Goal: Task Accomplishment & Management: Use online tool/utility

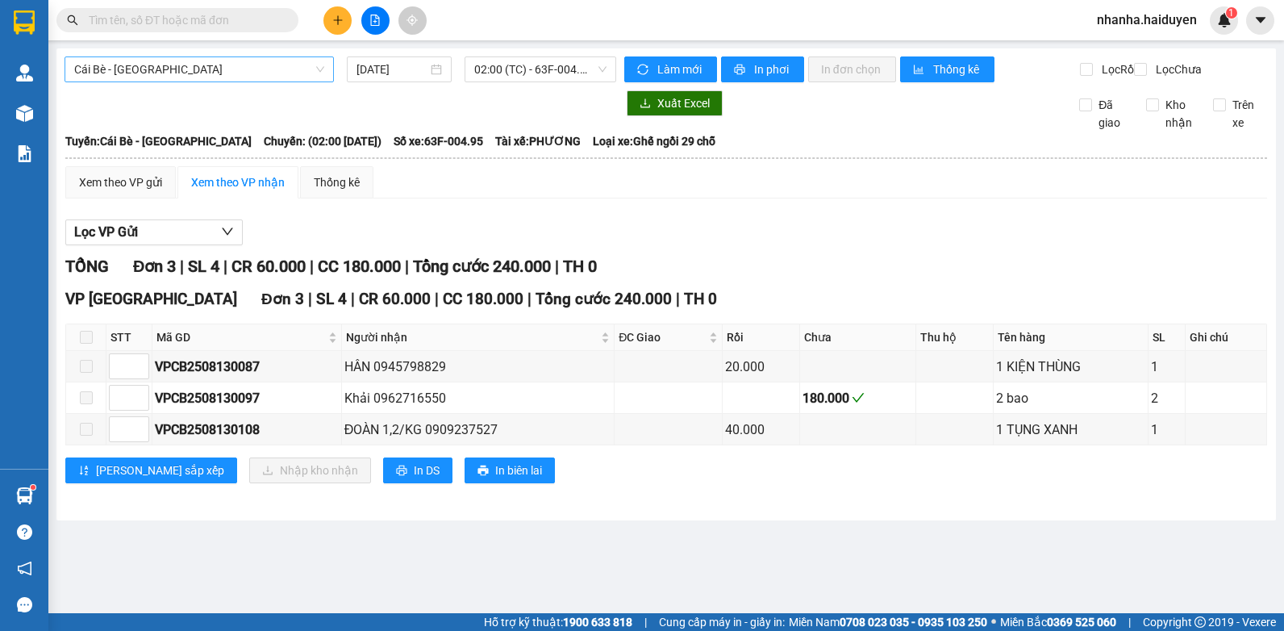
click at [167, 66] on span "Cái Bè - [GEOGRAPHIC_DATA]" at bounding box center [199, 69] width 250 height 24
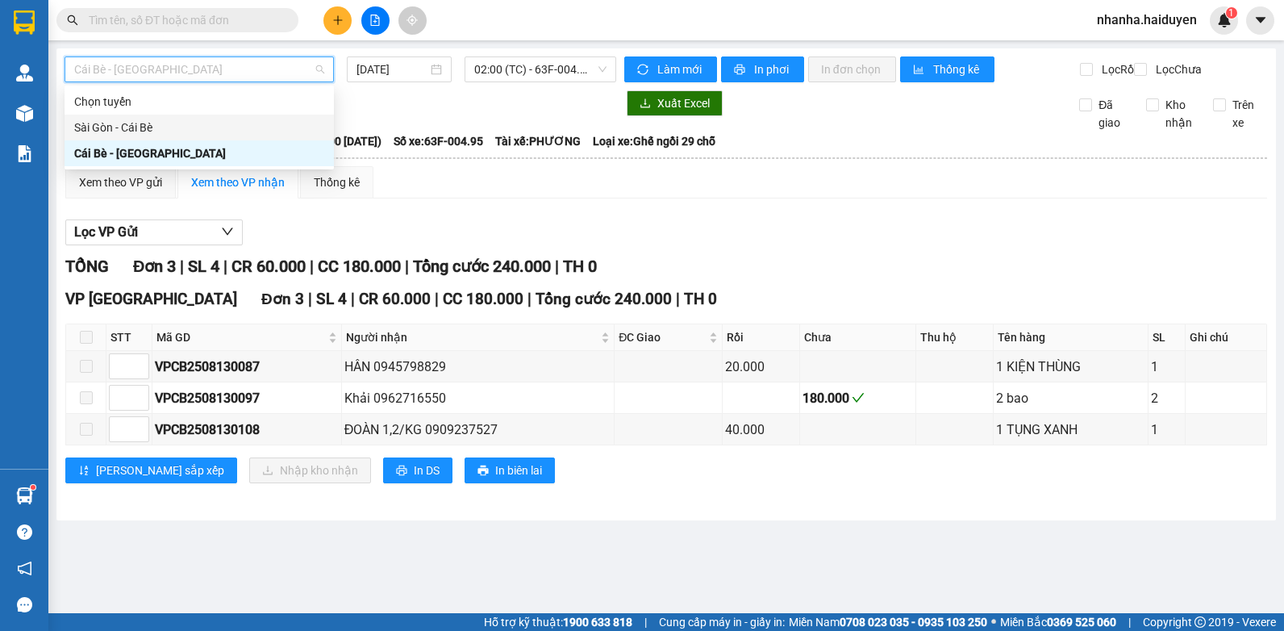
click at [156, 122] on div "Sài Gòn - Cái Bè" at bounding box center [199, 128] width 250 height 18
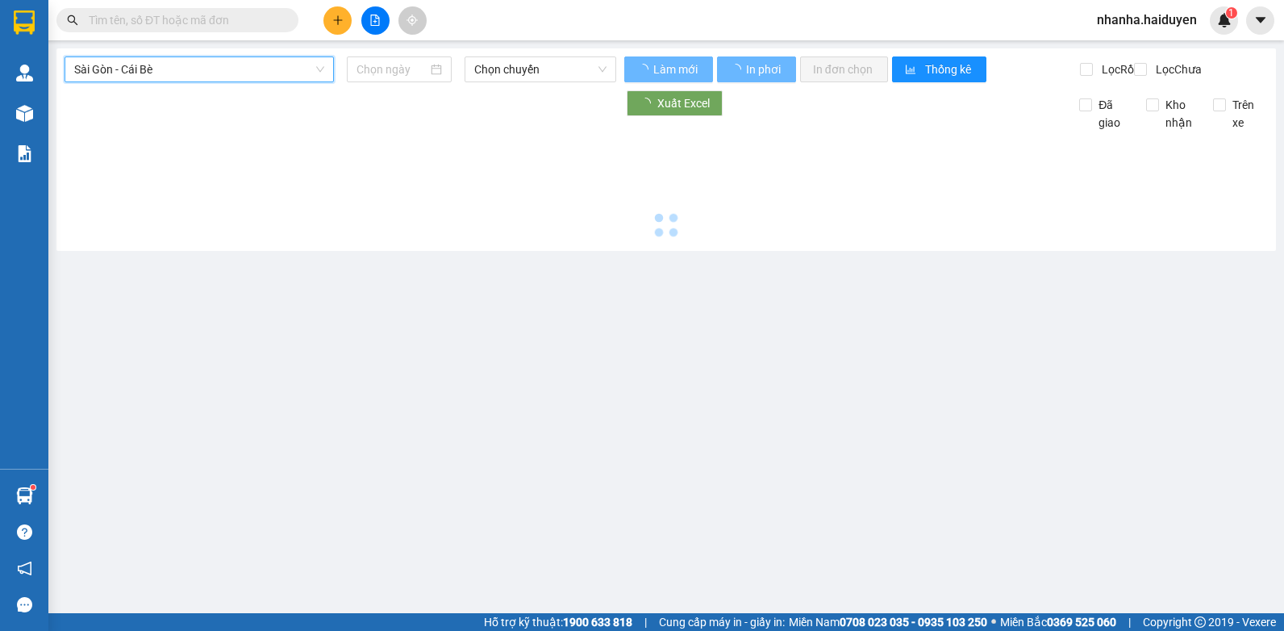
type input "[DATE]"
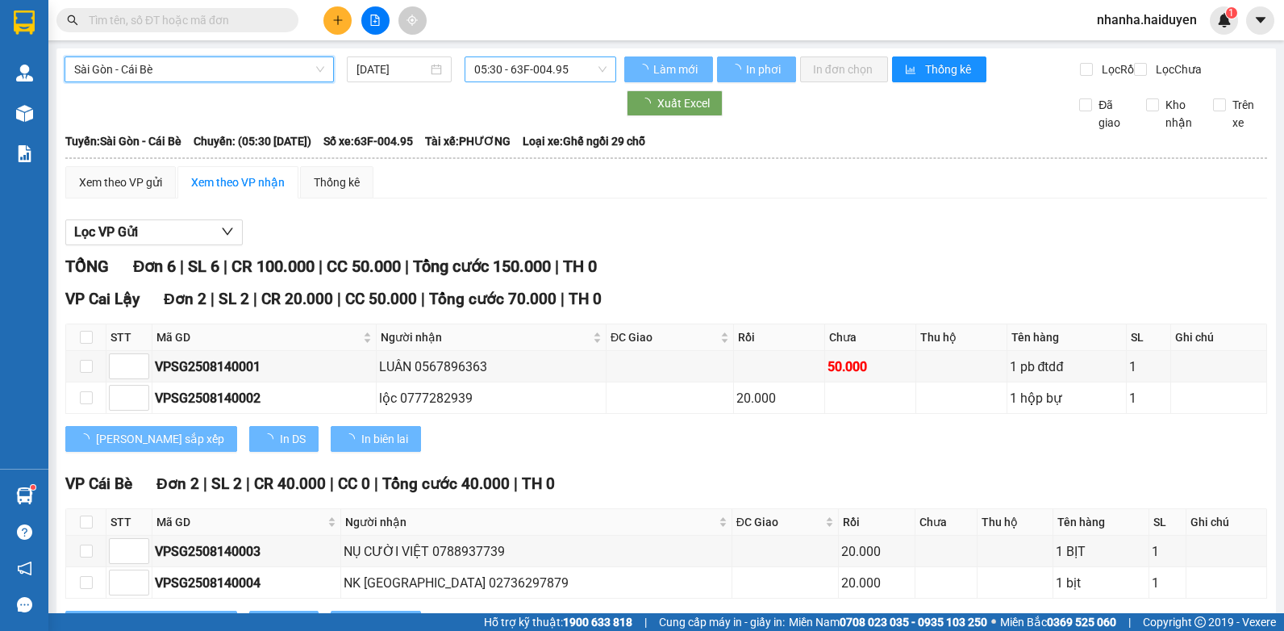
click at [514, 77] on span "05:30 - 63F-004.95" at bounding box center [540, 69] width 132 height 24
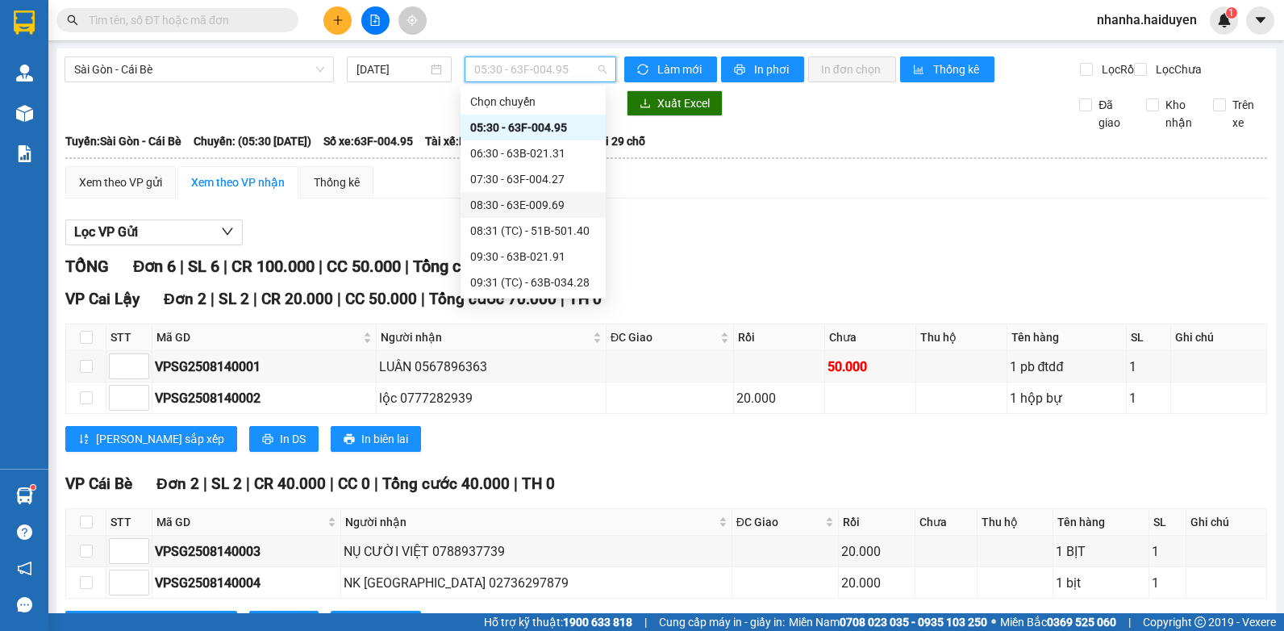
click at [429, 231] on div "Lọc VP Gửi [PERSON_NAME] 6 | SL 6 | CR 100.000 | CC 50.000 | [PERSON_NAME] 150…" at bounding box center [666, 526] width 1202 height 630
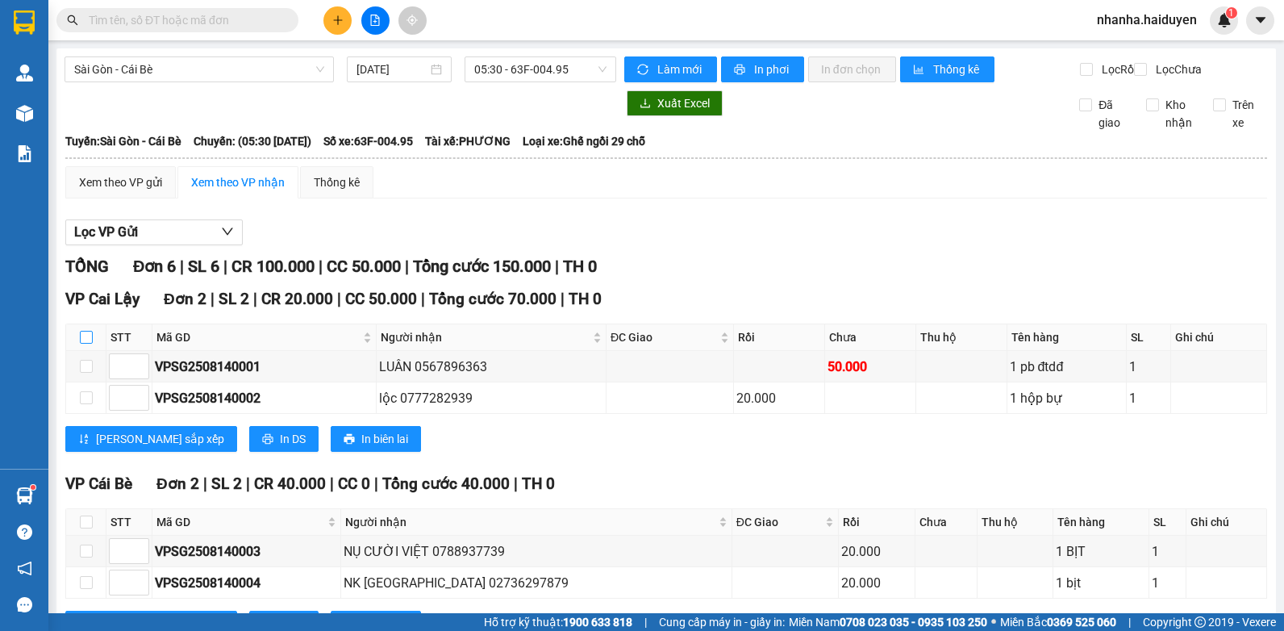
click at [85, 344] on input "checkbox" at bounding box center [86, 337] width 13 height 13
checkbox input "true"
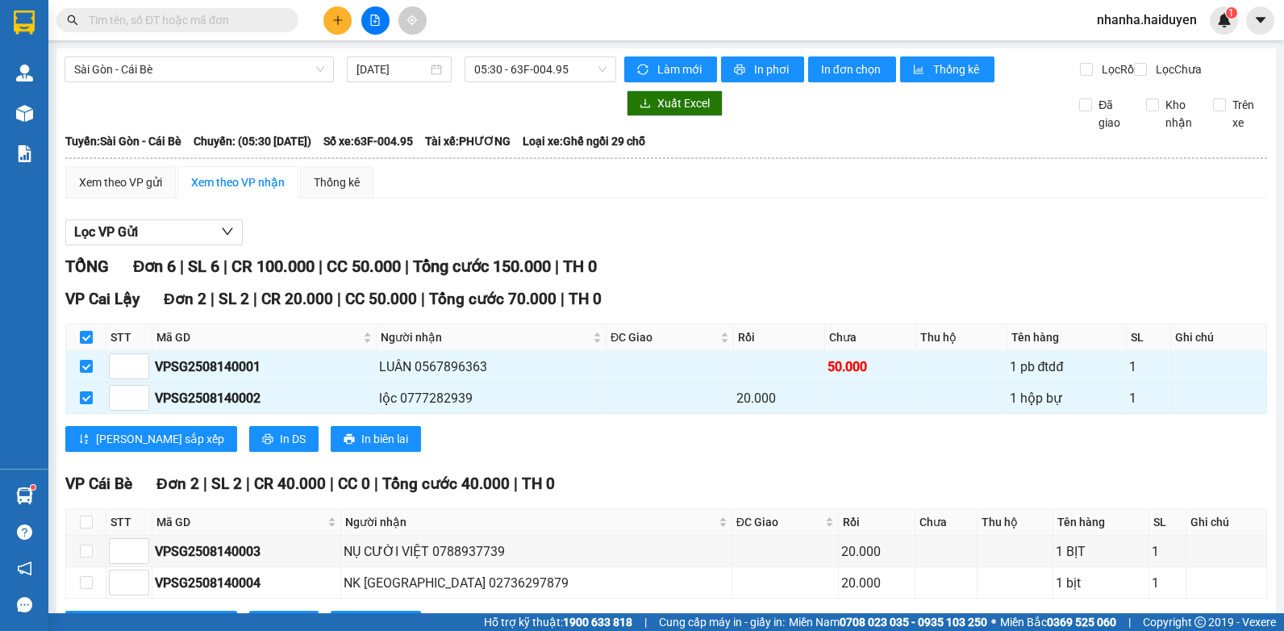
click at [614, 233] on div "Lọc VP Gửi" at bounding box center [666, 232] width 1202 height 27
click at [91, 344] on input "checkbox" at bounding box center [86, 337] width 13 height 13
checkbox input "false"
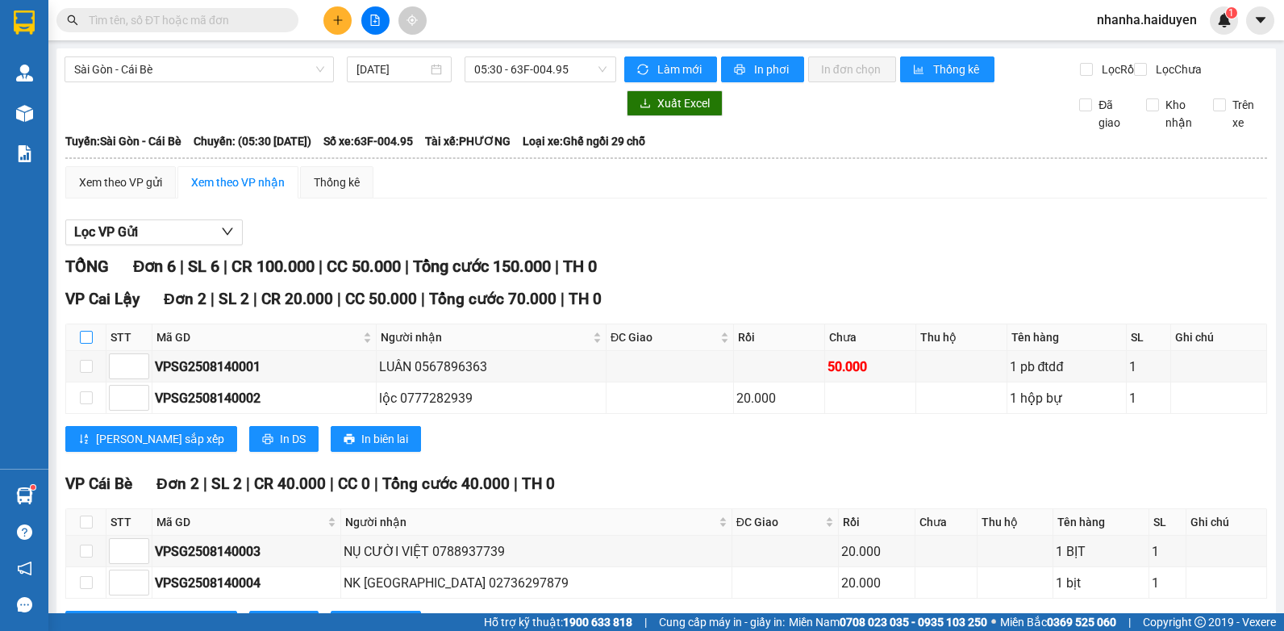
checkbox input "false"
click at [552, 64] on span "05:30 - 63F-004.95" at bounding box center [540, 69] width 132 height 24
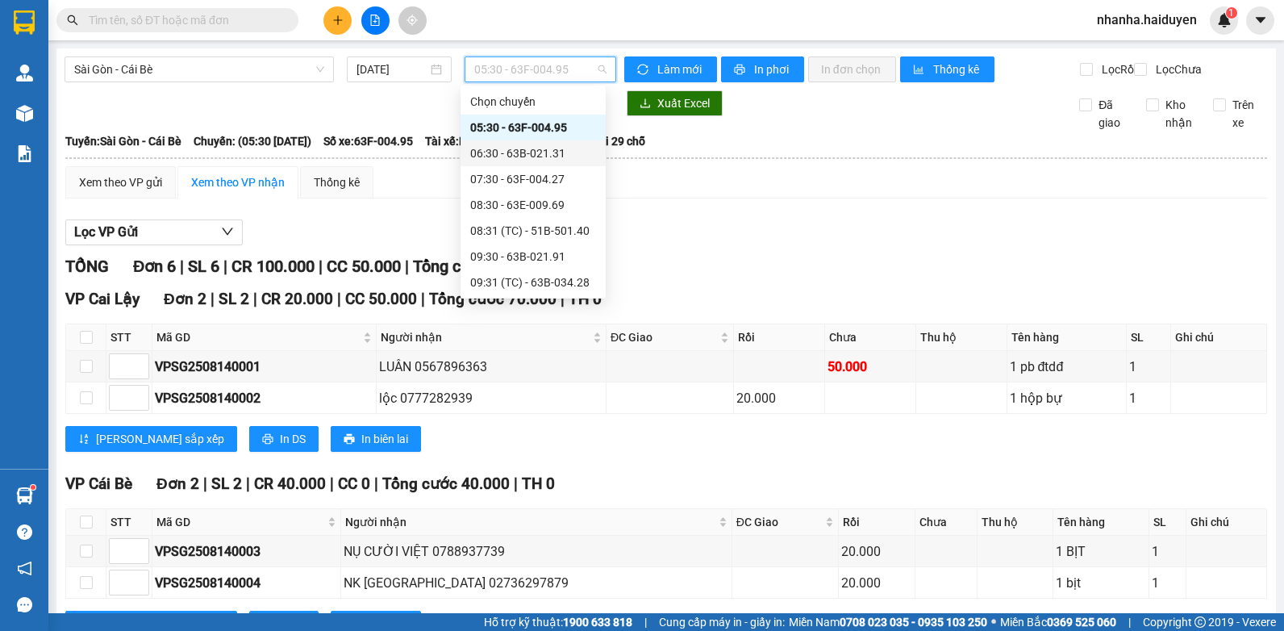
click at [520, 158] on div "06:30 - 63B-021.31" at bounding box center [533, 153] width 126 height 18
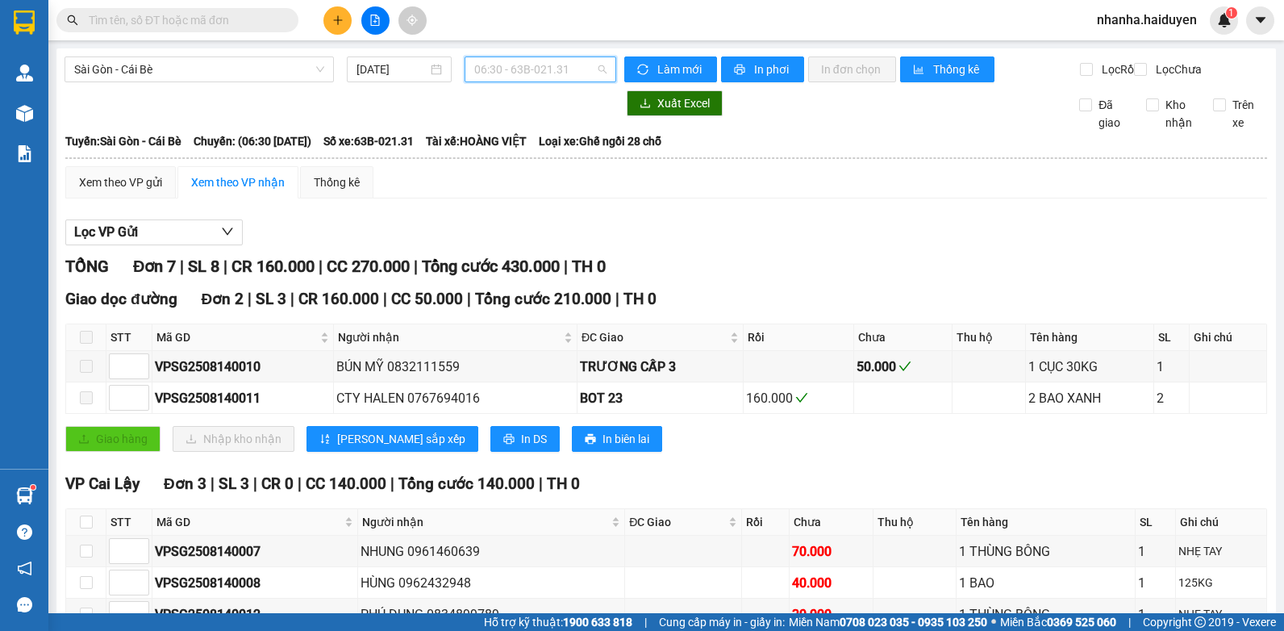
click at [494, 71] on span "06:30 - 63B-021.31" at bounding box center [540, 69] width 132 height 24
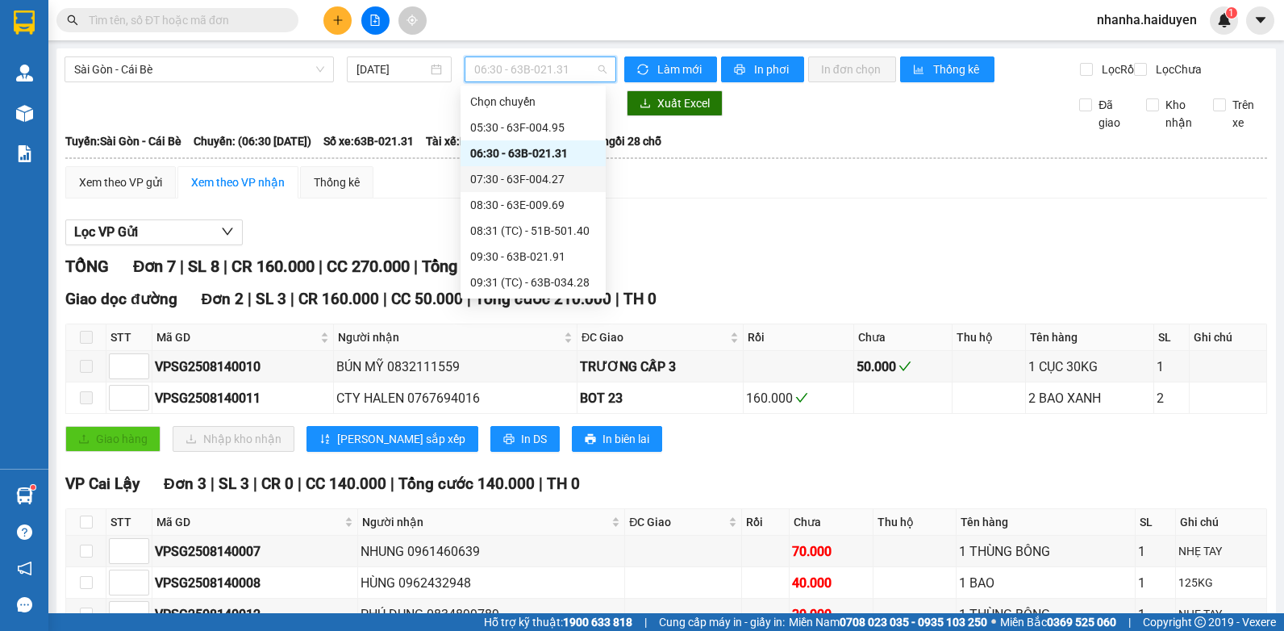
click at [531, 179] on div "07:30 - 63F-004.27" at bounding box center [533, 179] width 126 height 18
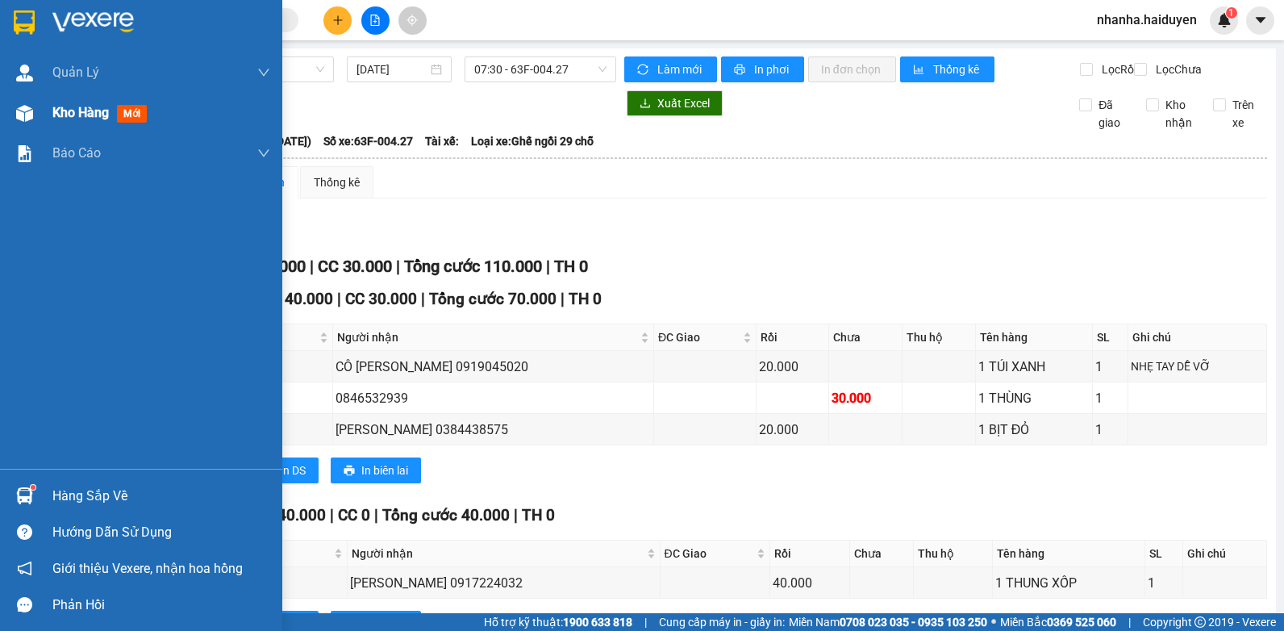
click at [19, 123] on div at bounding box center [24, 113] width 28 height 28
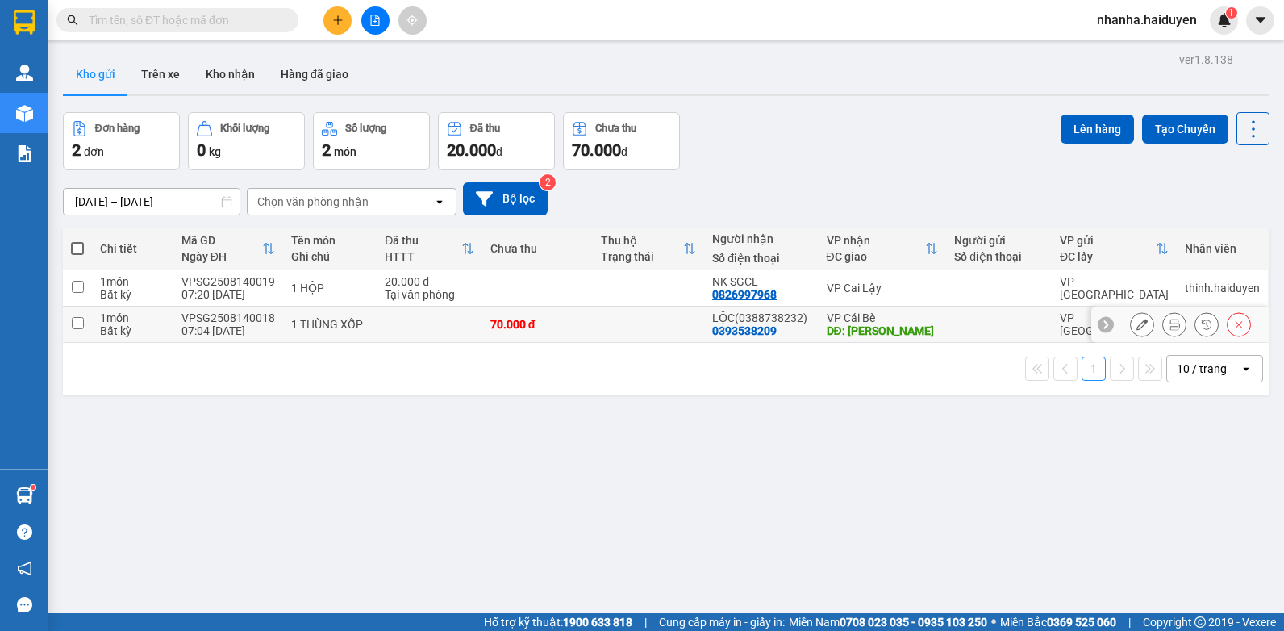
click at [634, 334] on td at bounding box center [648, 324] width 111 height 36
checkbox input "true"
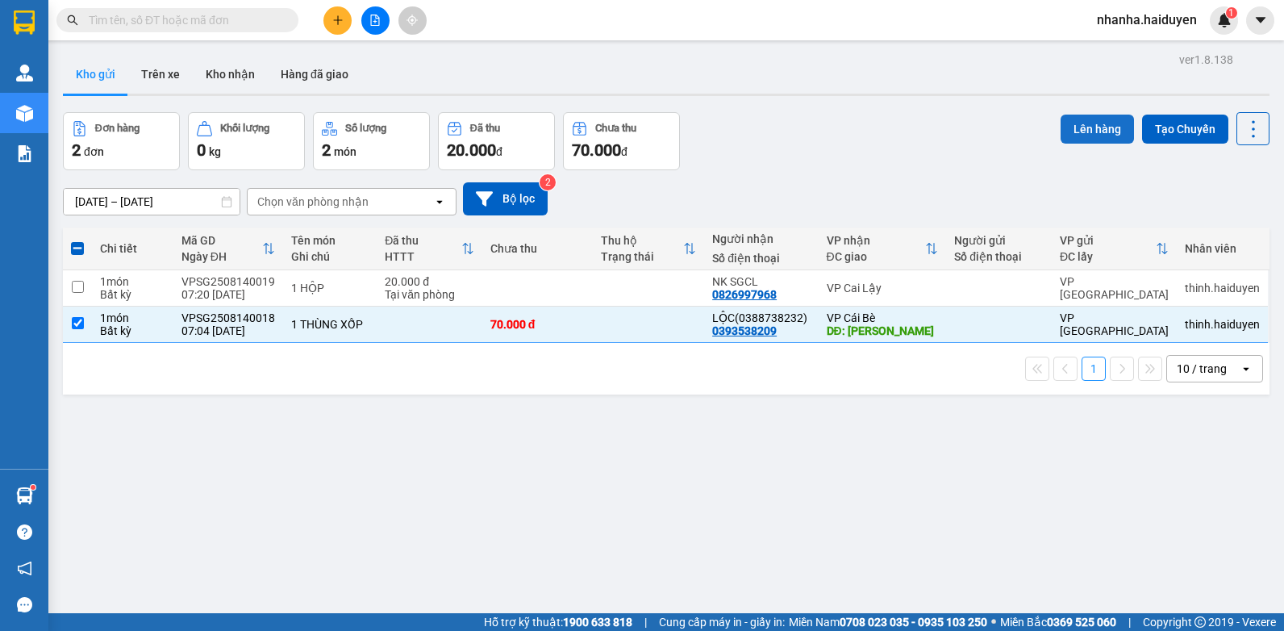
click at [1098, 127] on button "Lên hàng" at bounding box center [1096, 129] width 73 height 29
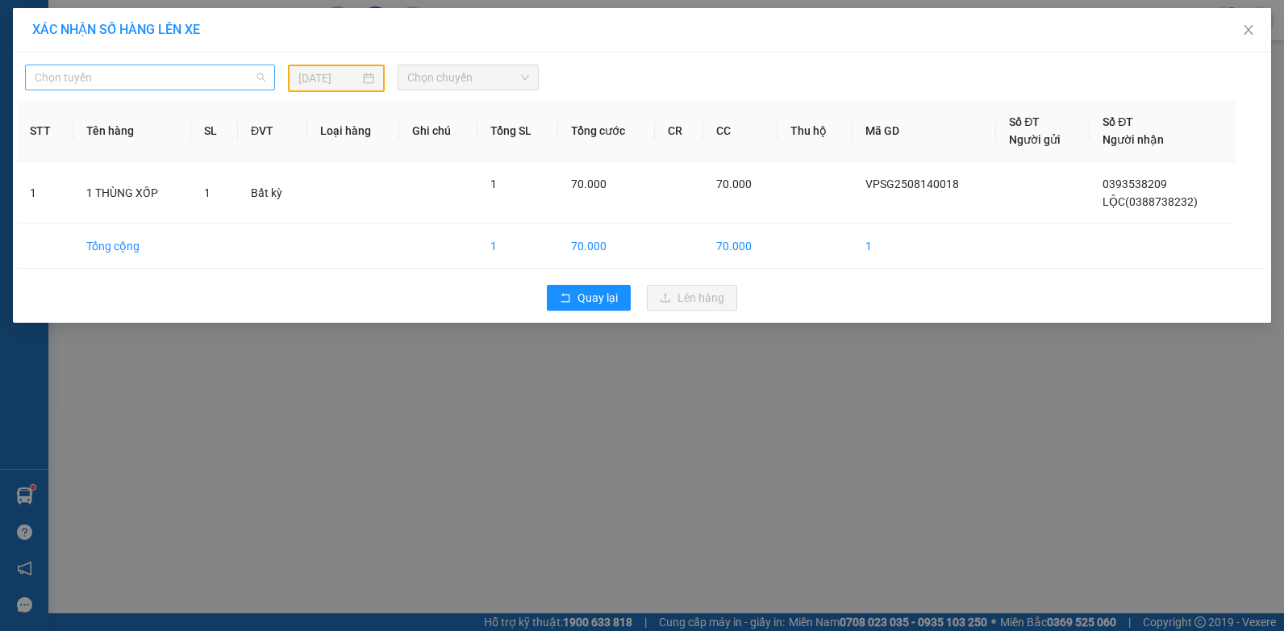
click at [218, 73] on span "Chọn tuyến" at bounding box center [150, 77] width 231 height 24
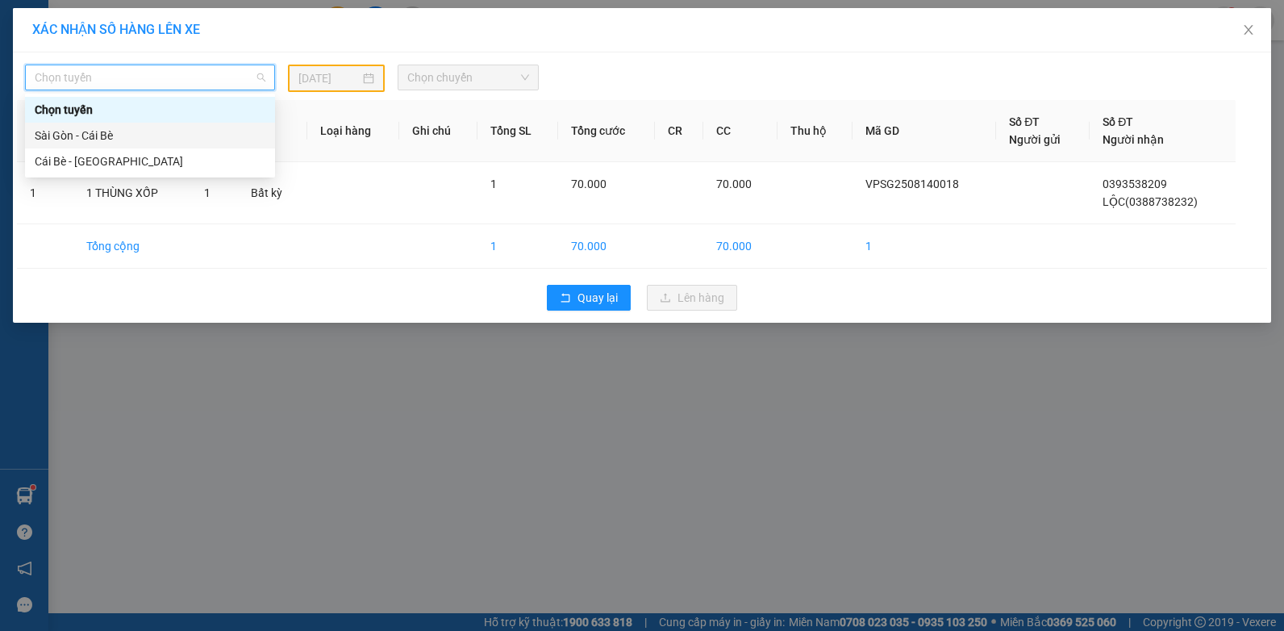
click at [144, 136] on div "Sài Gòn - Cái Bè" at bounding box center [150, 136] width 231 height 18
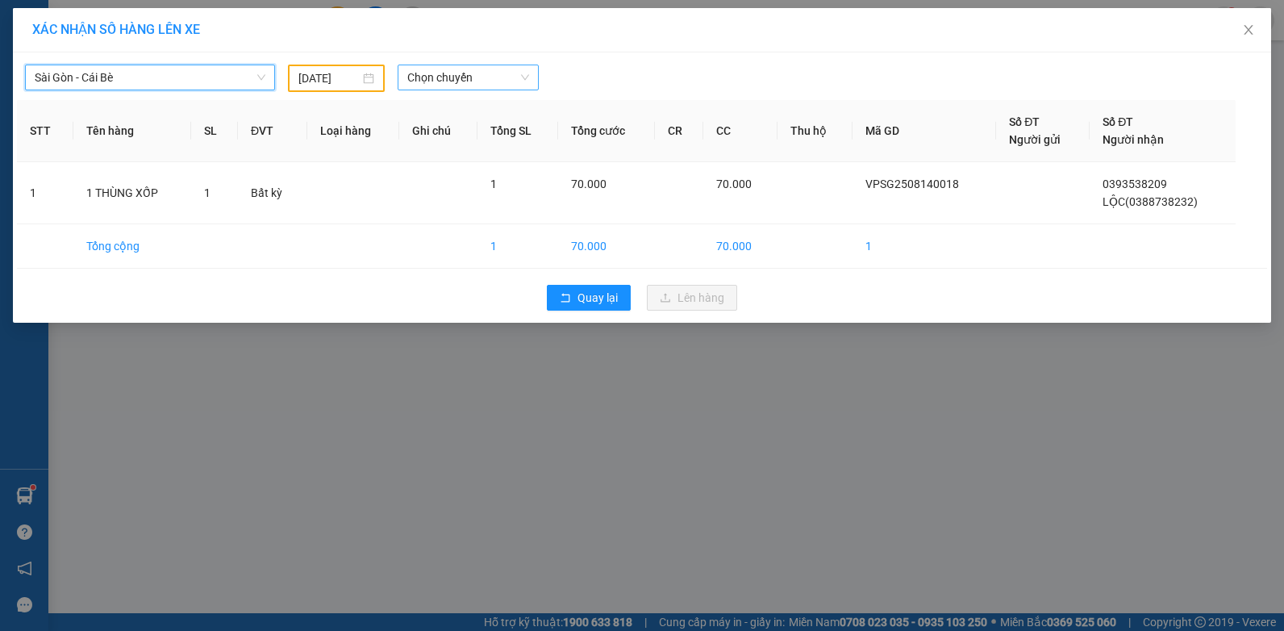
click at [466, 80] on span "Chọn chuyến" at bounding box center [467, 77] width 121 height 24
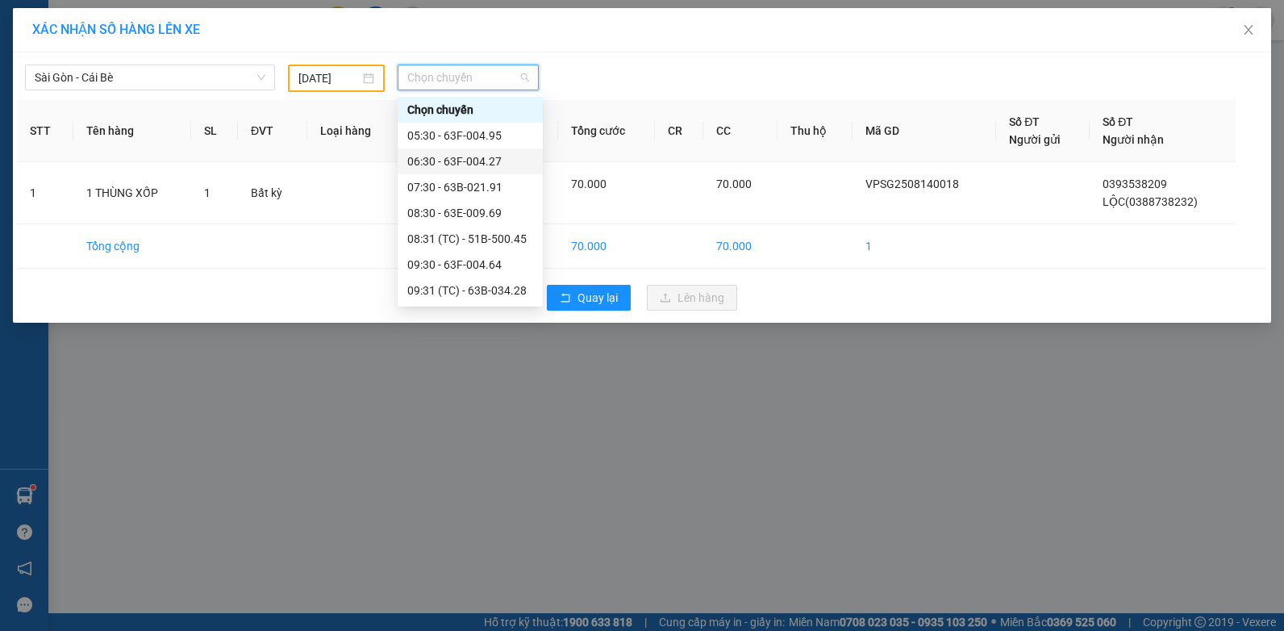
click at [320, 80] on input "[DATE]" at bounding box center [328, 78] width 61 height 18
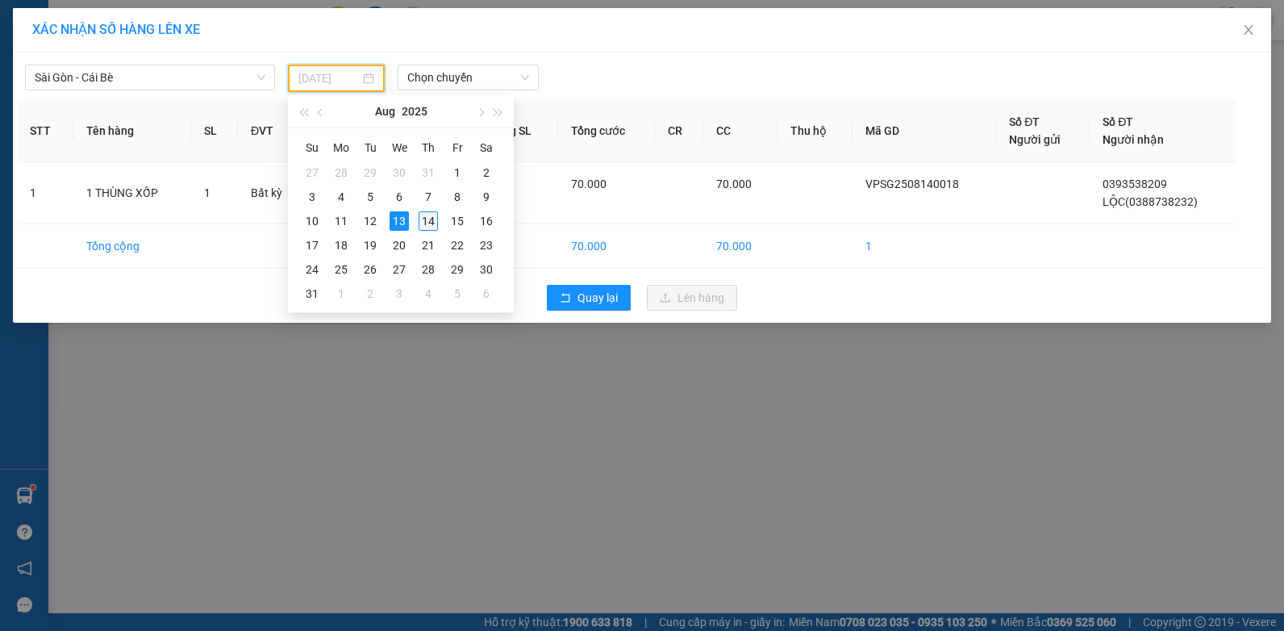
click at [429, 224] on div "14" at bounding box center [428, 220] width 19 height 19
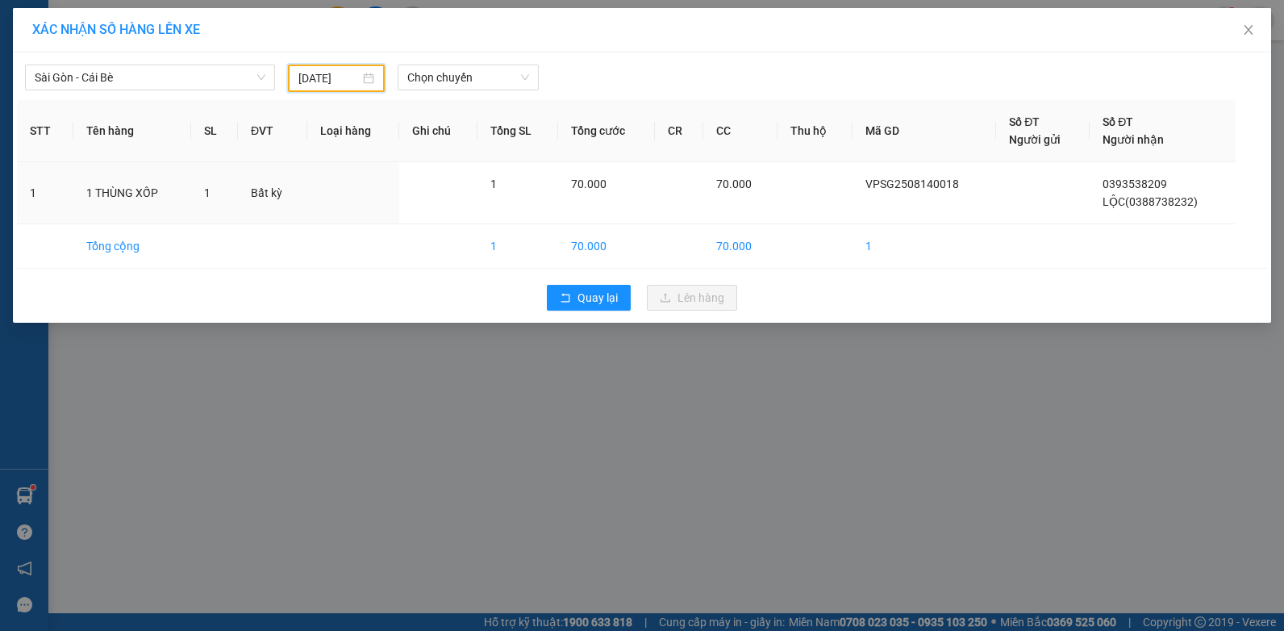
type input "[DATE]"
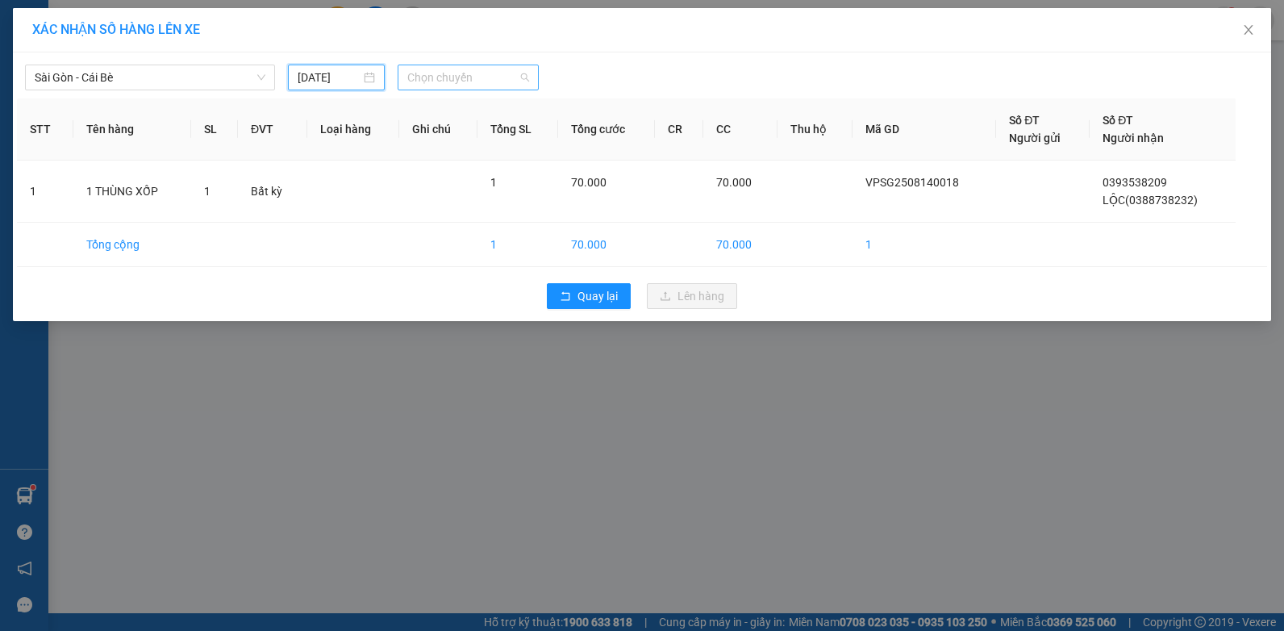
click at [452, 82] on span "Chọn chuyến" at bounding box center [467, 77] width 121 height 24
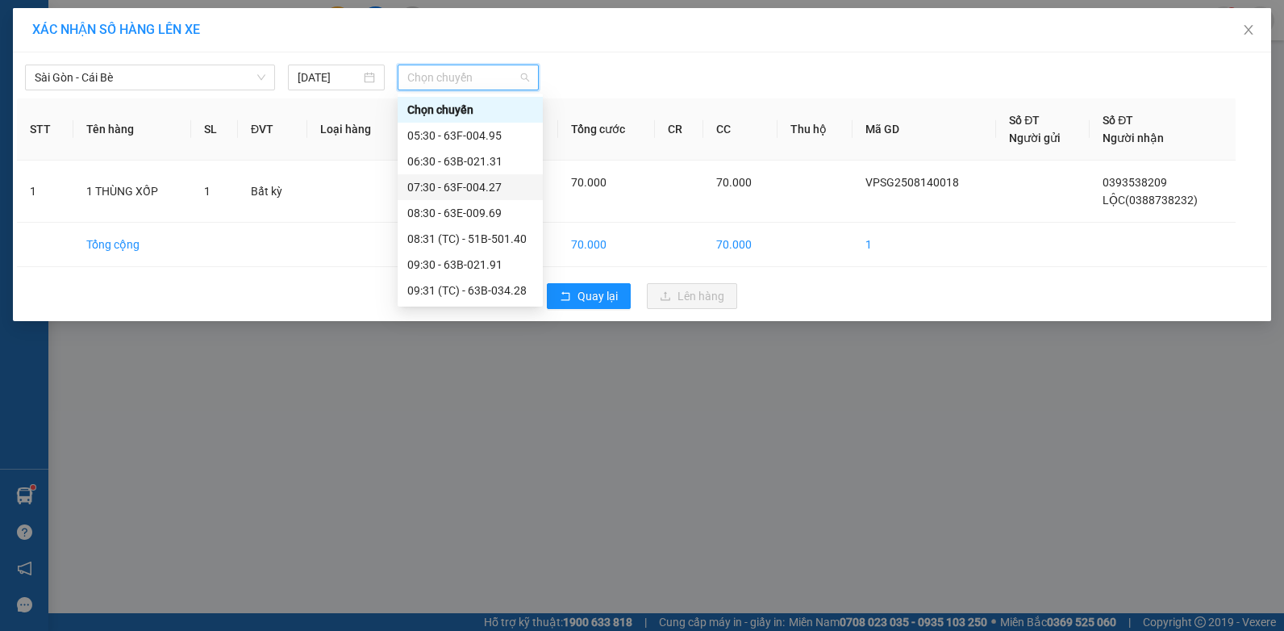
click at [483, 190] on div "07:30 - 63F-004.27" at bounding box center [470, 187] width 126 height 18
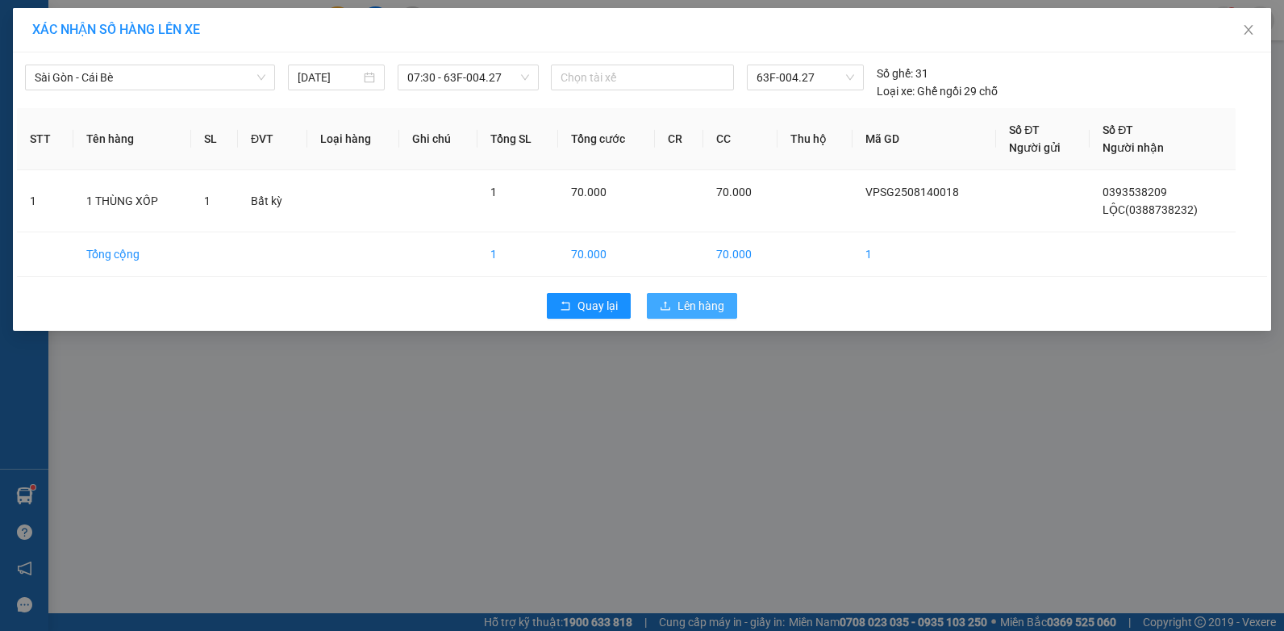
click at [689, 298] on span "Lên hàng" at bounding box center [700, 306] width 47 height 18
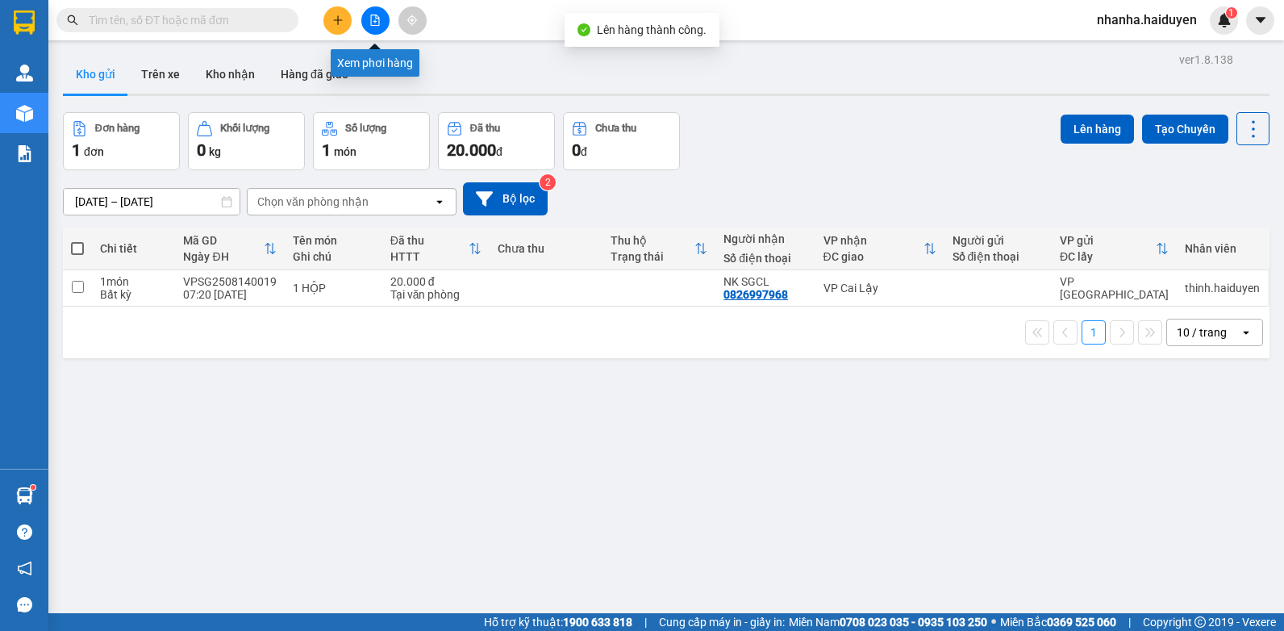
click at [369, 23] on button at bounding box center [375, 20] width 28 height 28
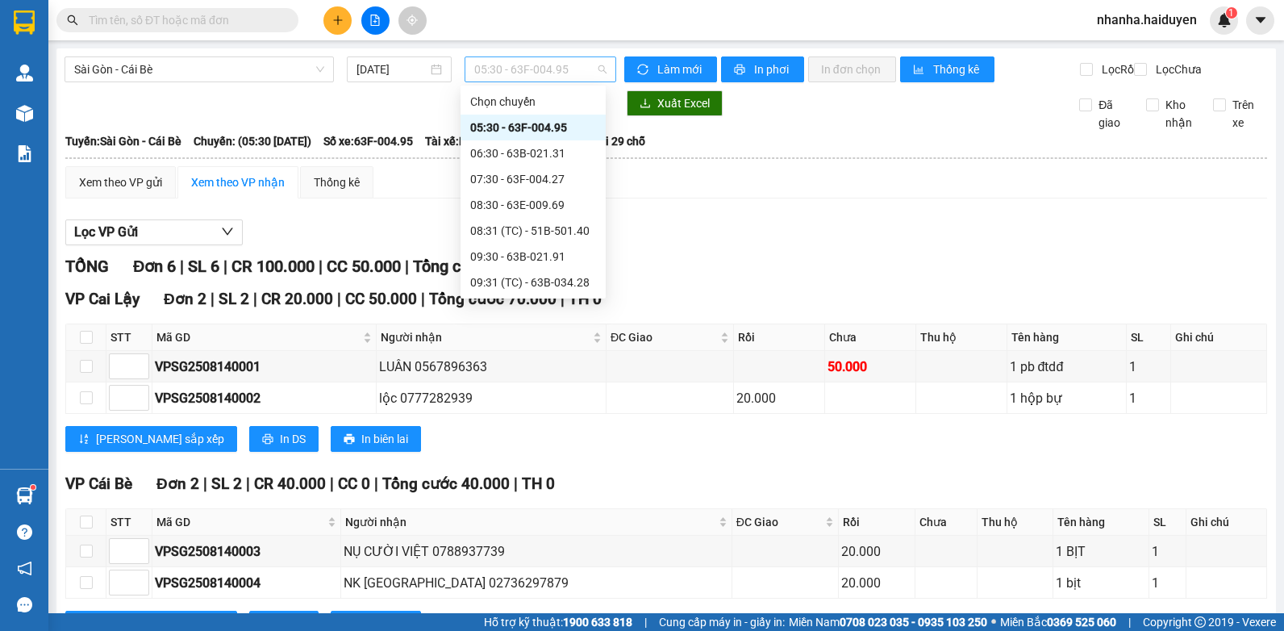
click at [507, 71] on span "05:30 - 63F-004.95" at bounding box center [540, 69] width 132 height 24
click at [509, 177] on div "07:30 - 63F-004.27" at bounding box center [533, 179] width 126 height 18
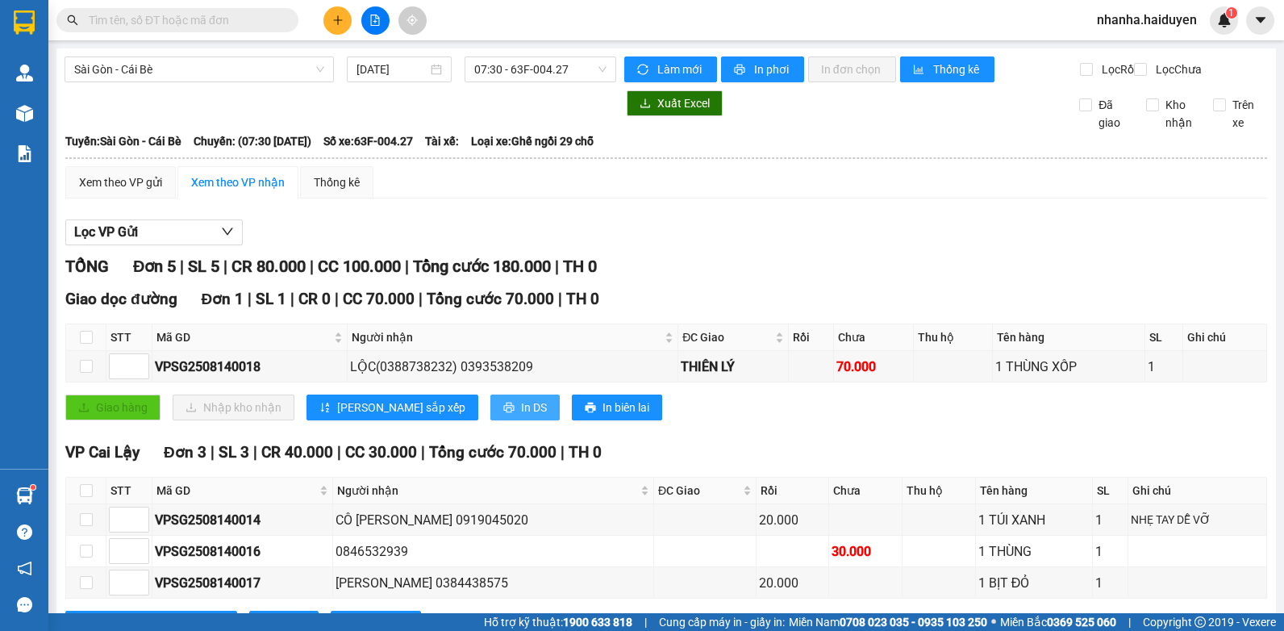
drag, startPoint x: 437, startPoint y: 424, endPoint x: 444, endPoint y: 419, distance: 8.6
click at [503, 413] on icon "printer" at bounding box center [508, 407] width 11 height 11
click at [662, 198] on div "Xem theo VP gửi Xem theo VP nhận Thống kê" at bounding box center [666, 182] width 1202 height 32
click at [86, 344] on input "checkbox" at bounding box center [86, 337] width 13 height 13
checkbox input "true"
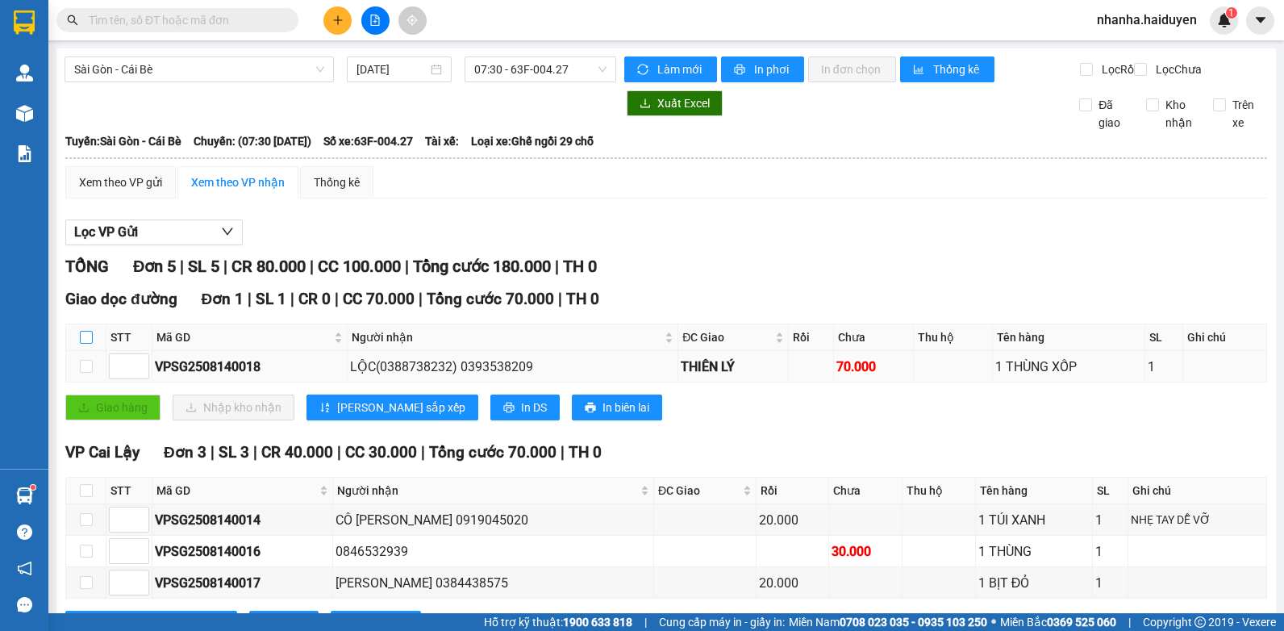
checkbox input "true"
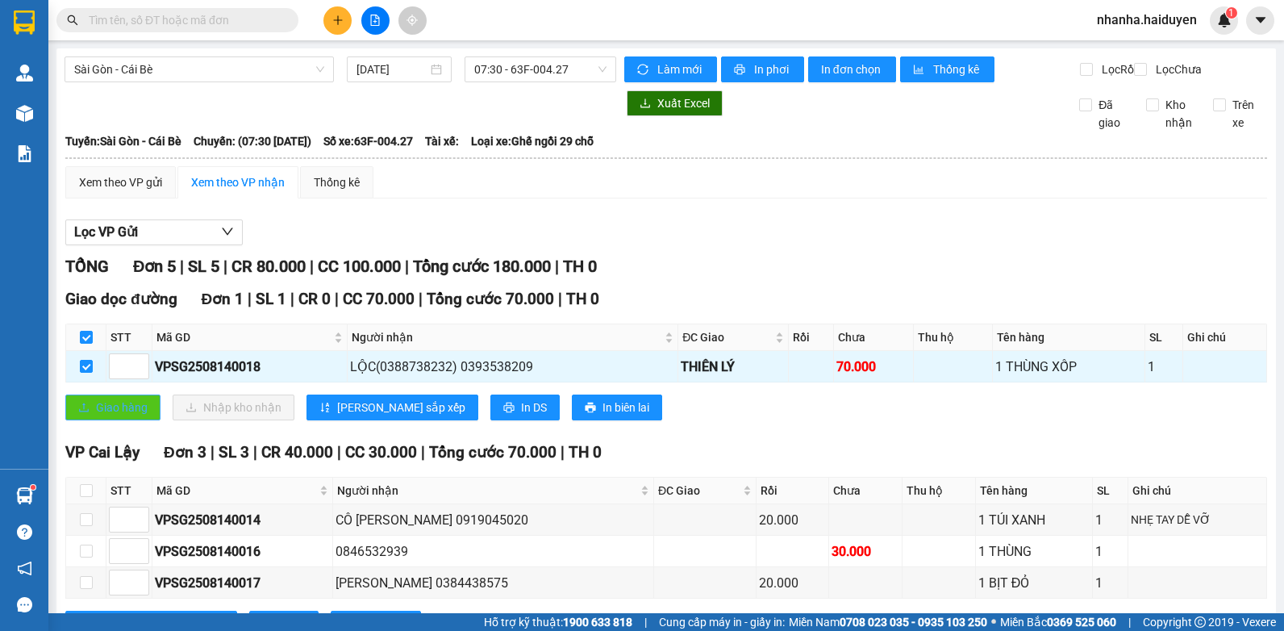
click at [115, 416] on span "Giao hàng" at bounding box center [122, 407] width 52 height 18
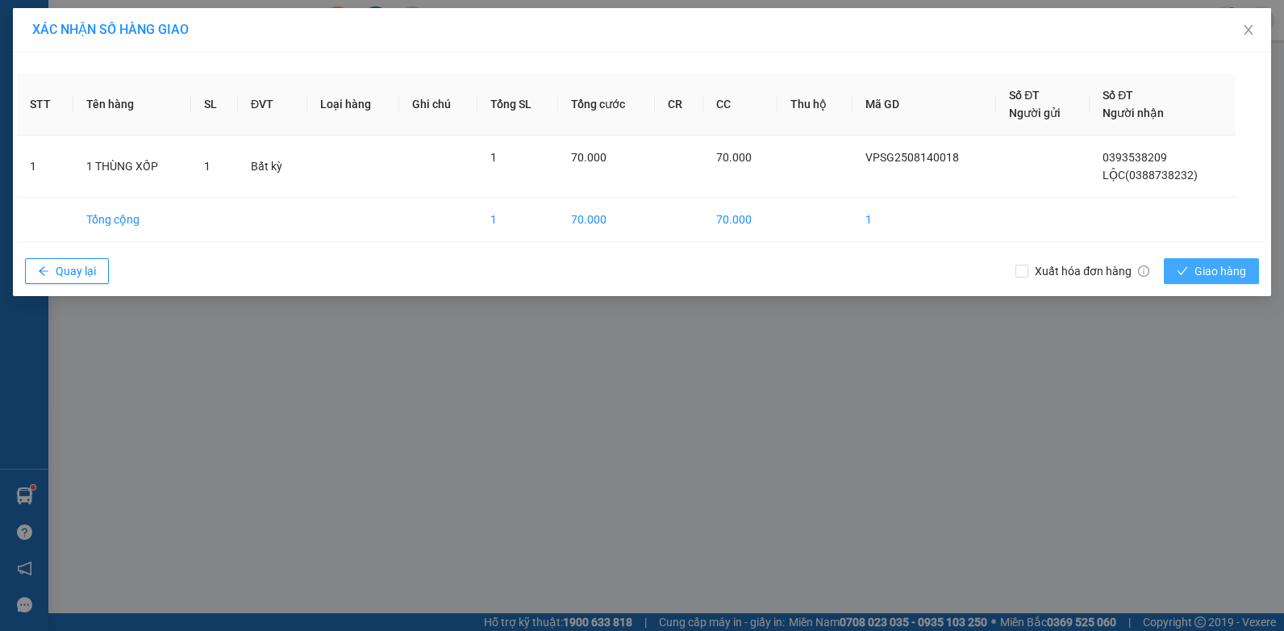
click at [1206, 280] on button "Giao hàng" at bounding box center [1211, 271] width 95 height 26
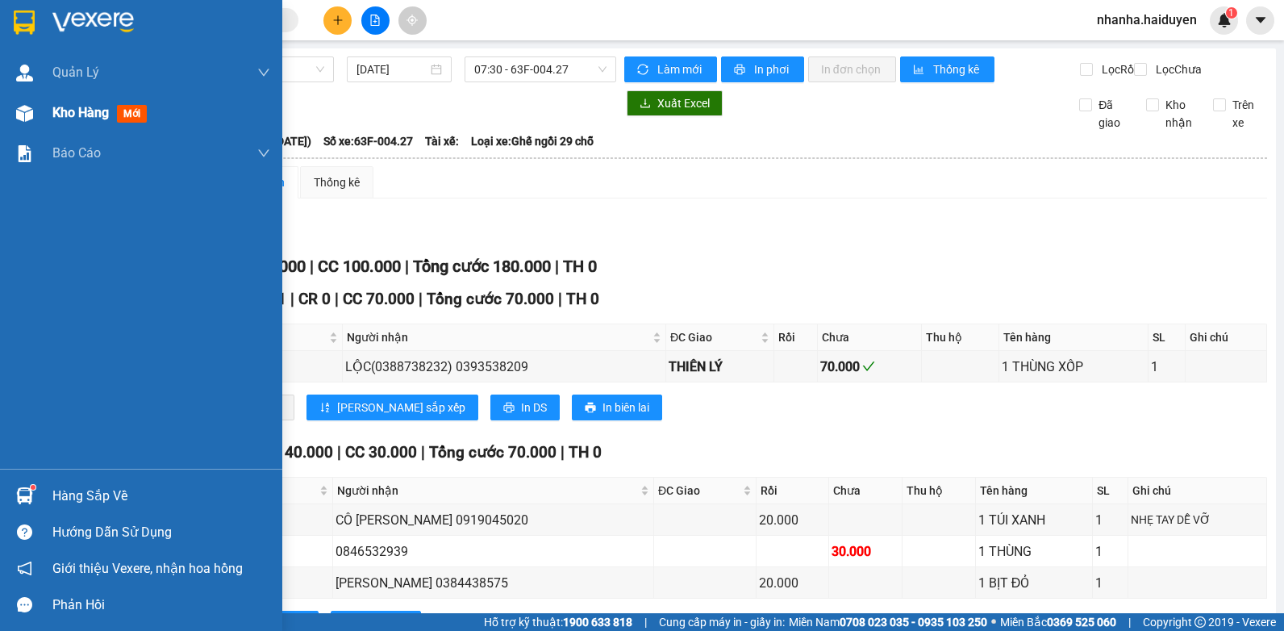
click at [45, 117] on div "Kho hàng mới" at bounding box center [141, 113] width 282 height 40
